Goal: Find specific page/section: Find specific page/section

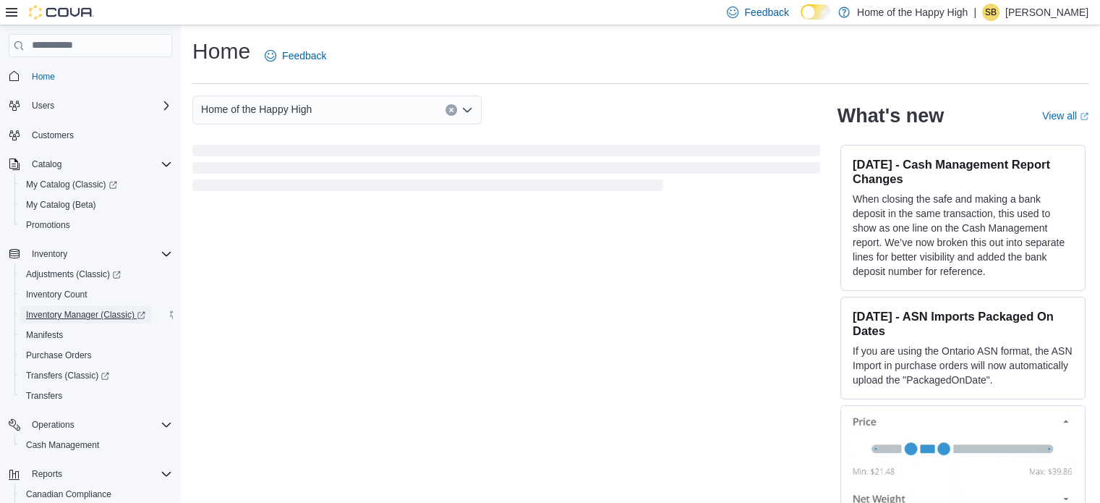
click at [91, 316] on span "Inventory Manager (Classic)" at bounding box center [85, 315] width 119 height 12
